Goal: Task Accomplishment & Management: Manage account settings

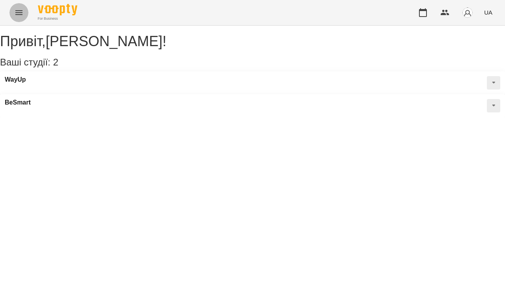
click at [21, 15] on icon "Menu" at bounding box center [18, 12] width 9 height 9
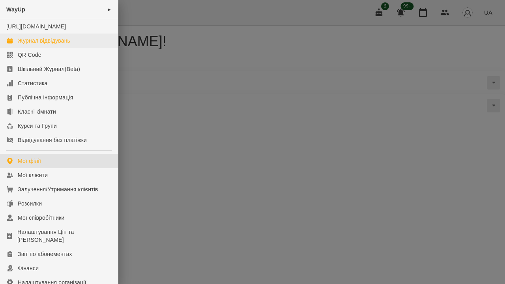
click at [41, 45] on div "Журнал відвідувань" at bounding box center [44, 41] width 52 height 8
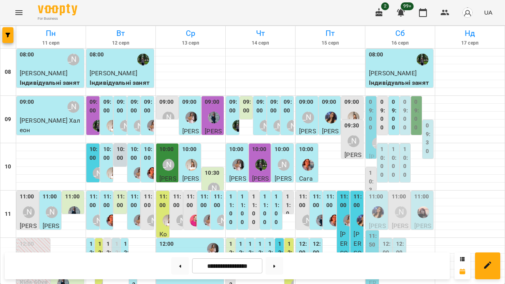
scroll to position [195, 0]
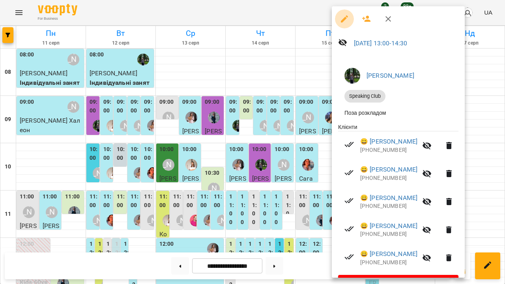
click at [346, 24] on button "button" at bounding box center [344, 18] width 19 height 19
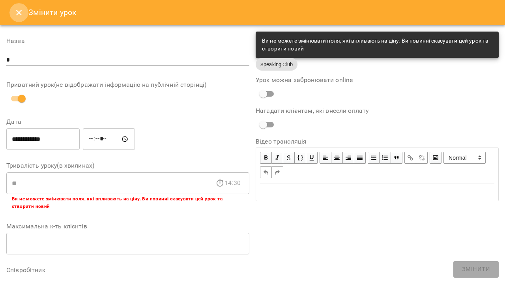
click at [19, 15] on icon "Close" at bounding box center [18, 12] width 9 height 9
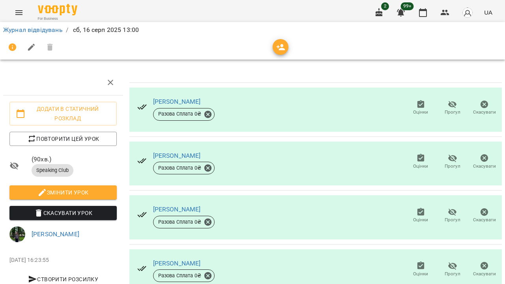
click at [287, 49] on span "button" at bounding box center [281, 47] width 16 height 9
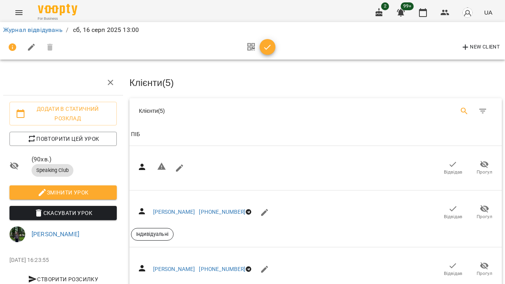
click at [458, 108] on button "Search" at bounding box center [464, 111] width 19 height 19
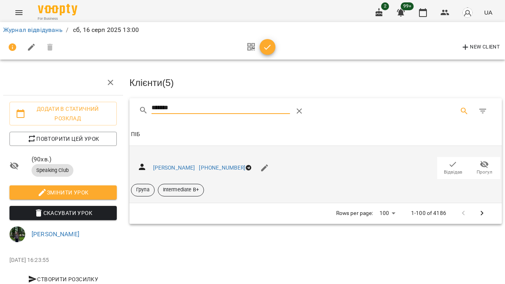
type input "*******"
click at [454, 160] on icon "button" at bounding box center [452, 164] width 9 height 9
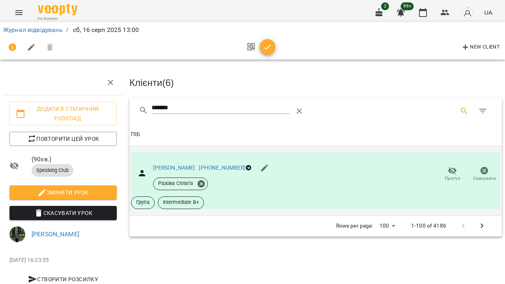
click at [269, 49] on icon "button" at bounding box center [267, 47] width 9 height 9
